Goal: Task Accomplishment & Management: Complete application form

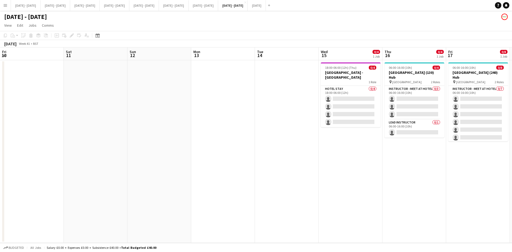
scroll to position [0, 183]
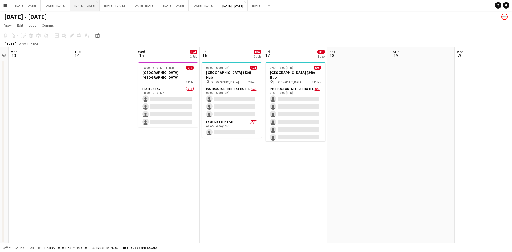
click at [91, 6] on button "[DATE] - [DATE] Close" at bounding box center [85, 5] width 30 height 10
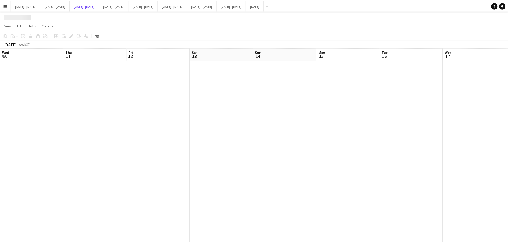
scroll to position [0, 182]
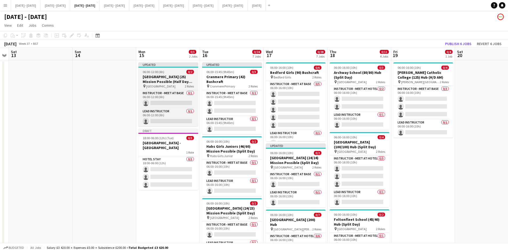
click at [172, 70] on div "06:00-12:00 (6h) 0/2" at bounding box center [168, 72] width 60 height 4
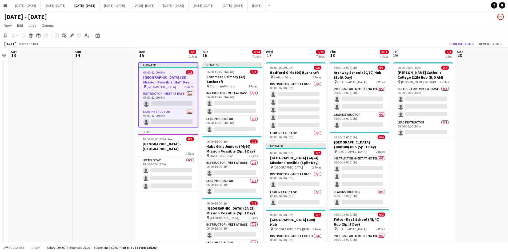
click at [172, 70] on app-job-card "Updated 06:00-12:00 (6h) 0/2 [GEOGRAPHIC_DATA] (25) Mission Possible (Half Day …" at bounding box center [168, 94] width 60 height 65
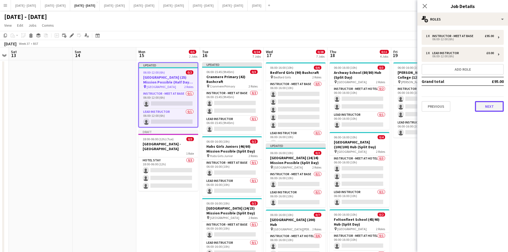
click at [489, 107] on button "Next" at bounding box center [489, 106] width 29 height 11
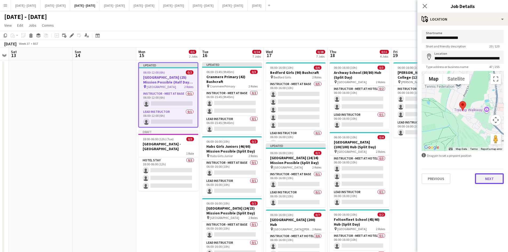
click at [483, 180] on button "Next" at bounding box center [489, 178] width 29 height 11
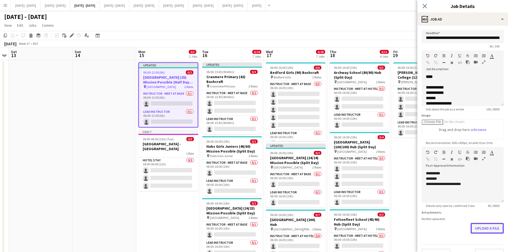
click at [474, 243] on form "**********" at bounding box center [462, 145] width 91 height 230
click at [475, 225] on button "Upload a file" at bounding box center [487, 228] width 33 height 11
click at [477, 234] on button "Upload a file" at bounding box center [487, 232] width 33 height 11
